Goal: Information Seeking & Learning: Check status

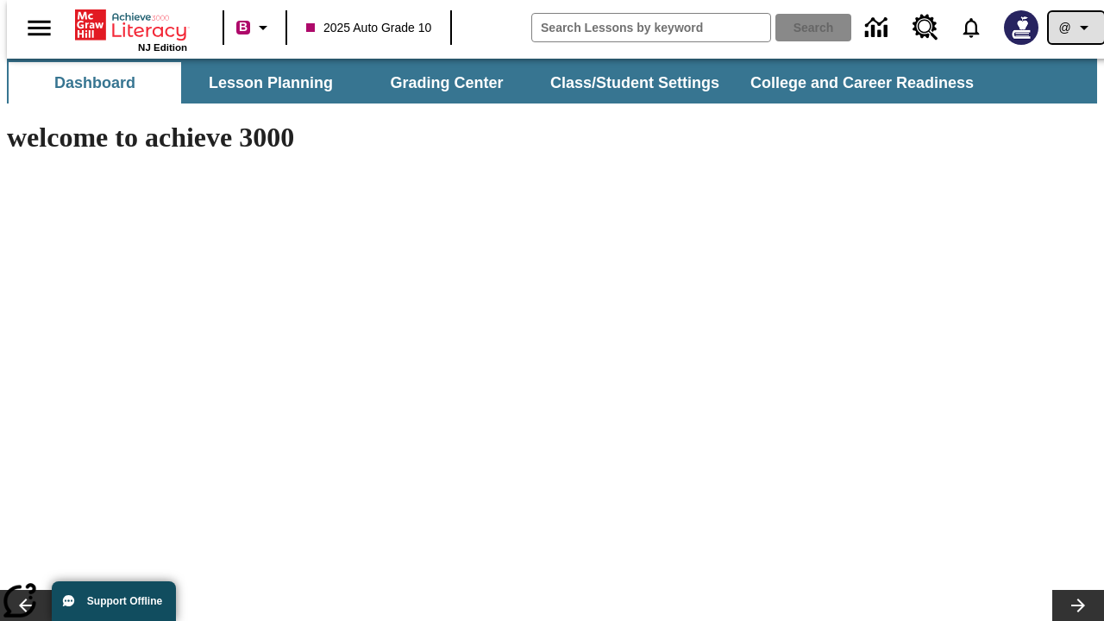
click at [1074, 28] on icon "Profile/Settings" at bounding box center [1084, 27] width 21 height 21
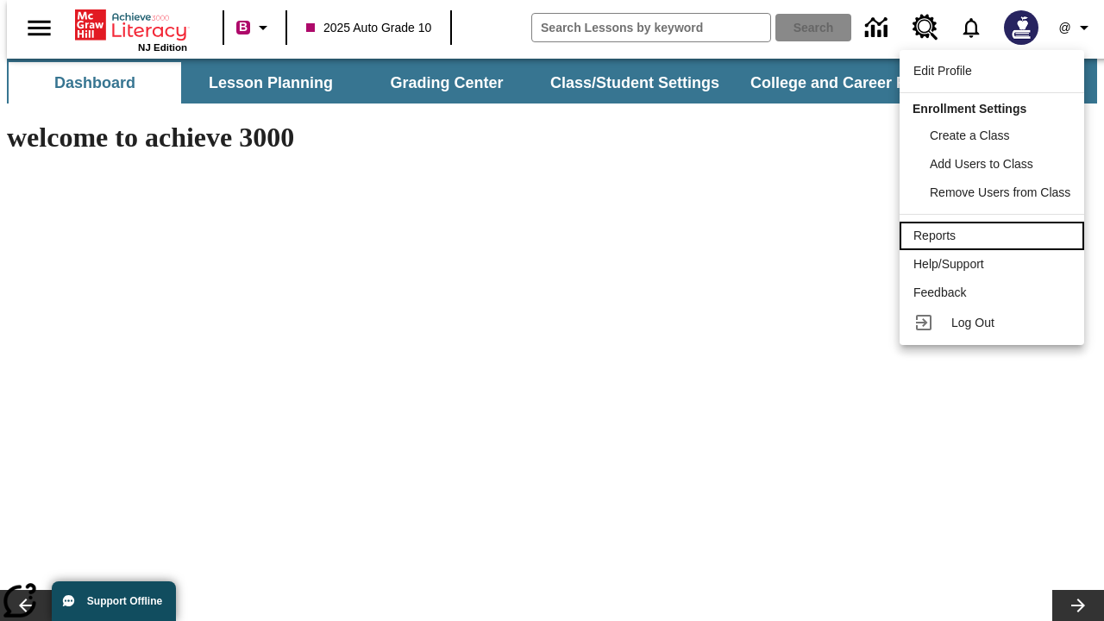
click at [994, 235] on div "Reports" at bounding box center [991, 236] width 157 height 18
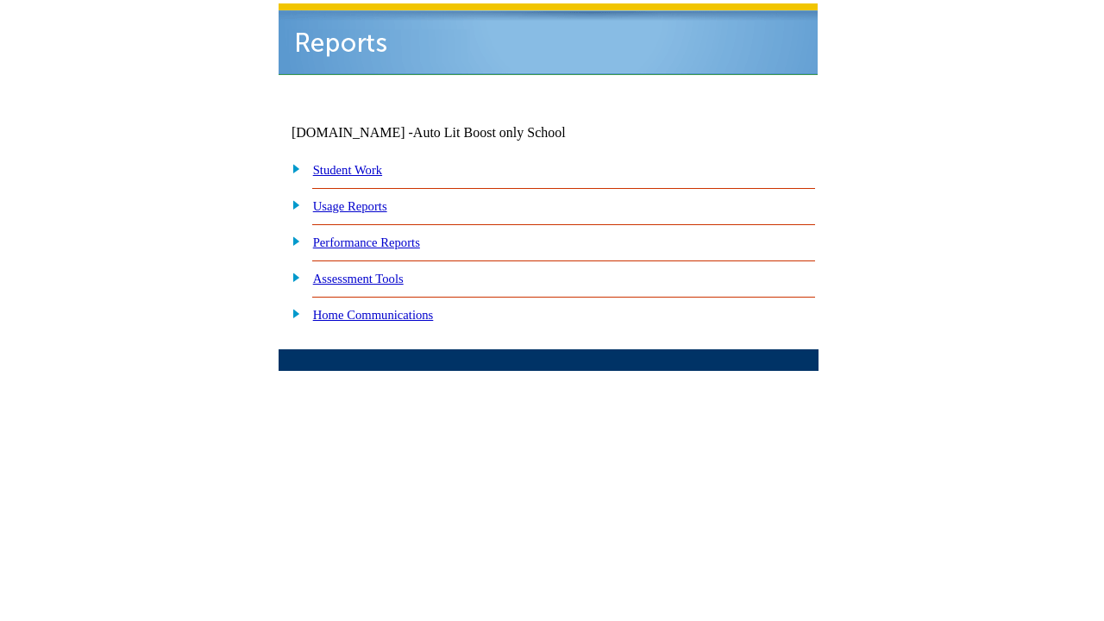
click at [384, 235] on link "Performance Reports" at bounding box center [366, 242] width 107 height 14
click at [0, 0] on link "How are my students performing on standards?" at bounding box center [0, 0] width 0 height 0
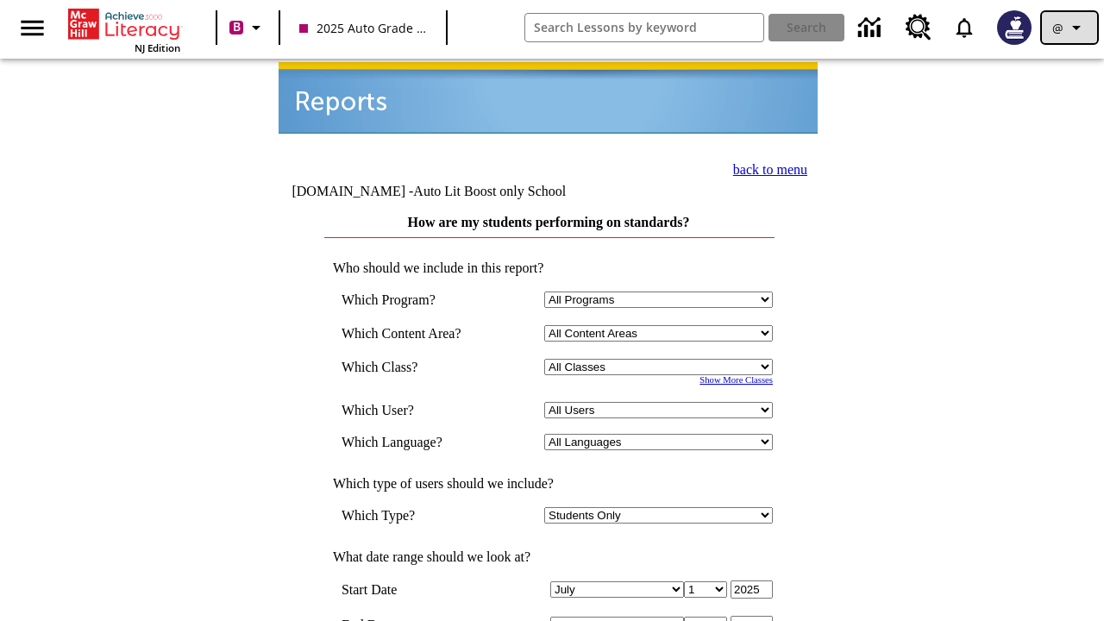
click at [1069, 28] on icon "Profile/Settings" at bounding box center [1076, 27] width 21 height 21
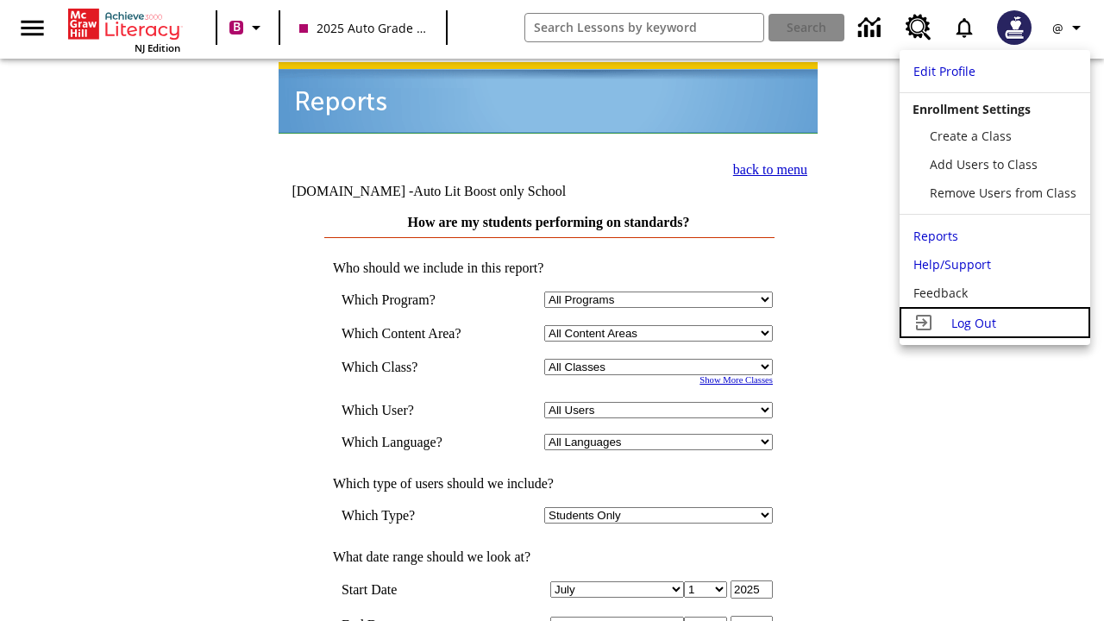
click at [994, 323] on span "Log Out" at bounding box center [973, 323] width 45 height 16
